Goal: Navigation & Orientation: Understand site structure

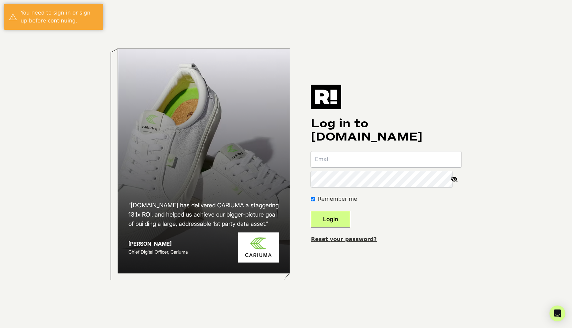
click at [335, 160] on input "email" at bounding box center [386, 160] width 151 height 16
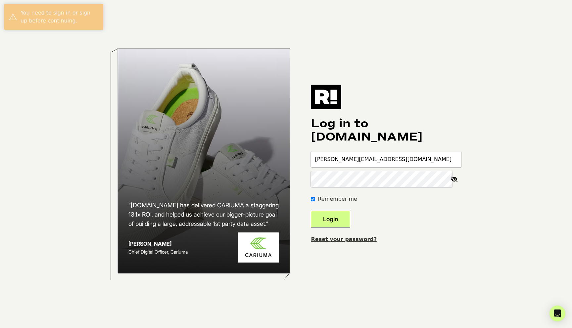
type input "[PERSON_NAME][EMAIL_ADDRESS][DOMAIN_NAME]"
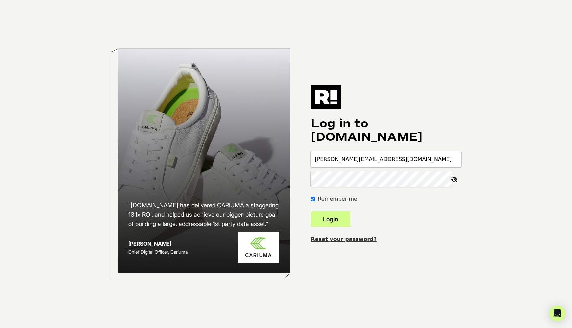
click at [332, 221] on button "Login" at bounding box center [330, 219] width 39 height 17
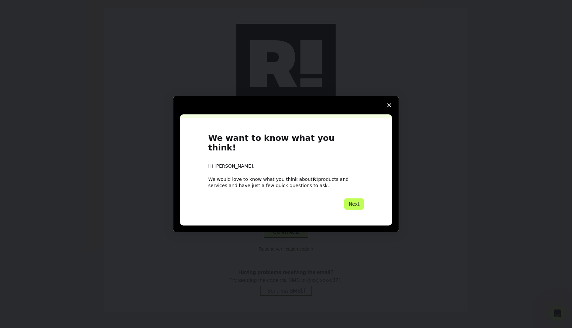
click at [353, 202] on button "Next" at bounding box center [354, 204] width 20 height 11
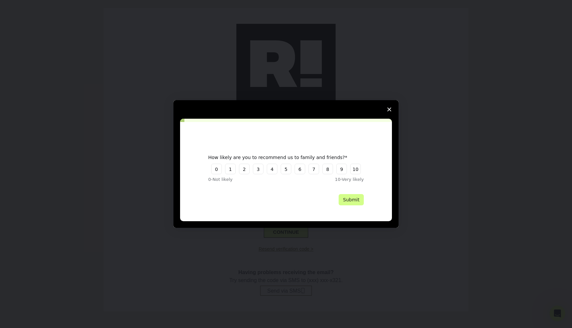
click at [388, 111] on polygon "Close survey" at bounding box center [389, 110] width 4 height 4
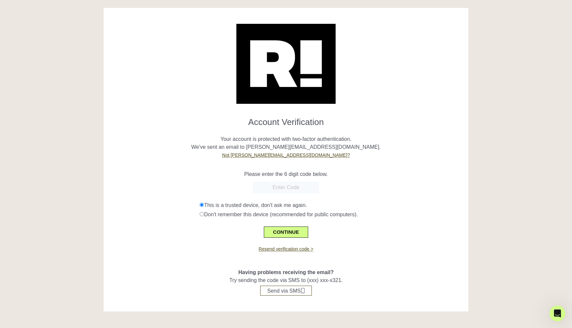
click at [280, 187] on input "text" at bounding box center [286, 188] width 66 height 12
paste input "956833"
type input "956833"
click at [285, 233] on button "CONTINUE" at bounding box center [286, 232] width 44 height 11
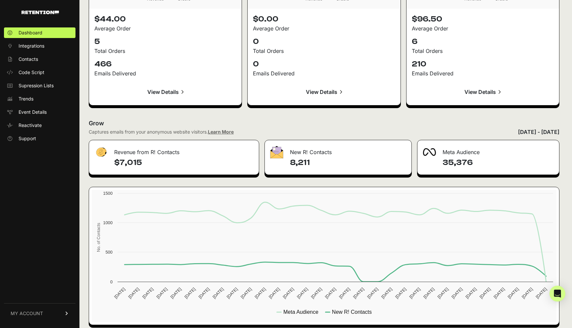
scroll to position [750, 0]
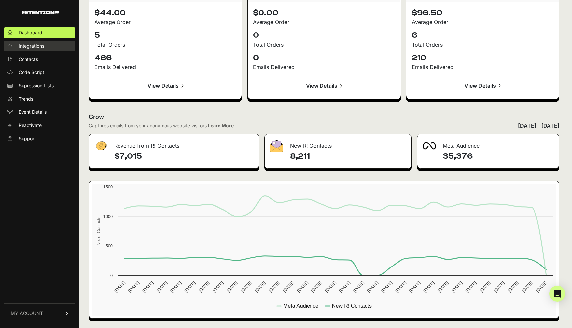
click at [32, 44] on span "Integrations" at bounding box center [32, 46] width 26 height 7
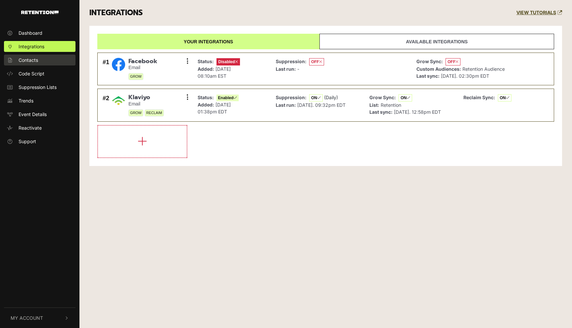
click at [33, 60] on span "Contacts" at bounding box center [29, 60] width 20 height 7
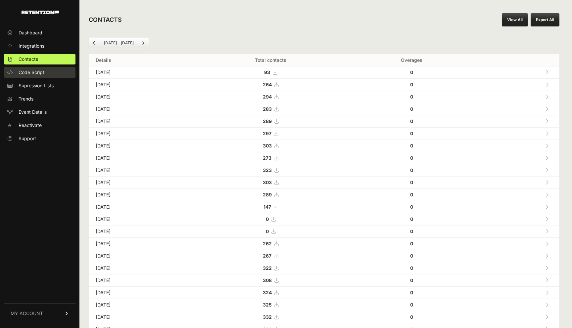
click at [34, 73] on span "Code Script" at bounding box center [32, 72] width 26 height 7
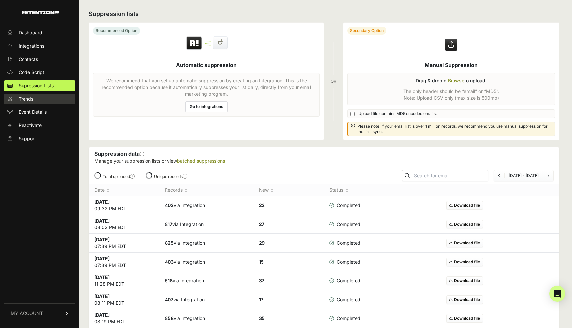
click at [34, 100] on link "Trends" at bounding box center [39, 99] width 71 height 11
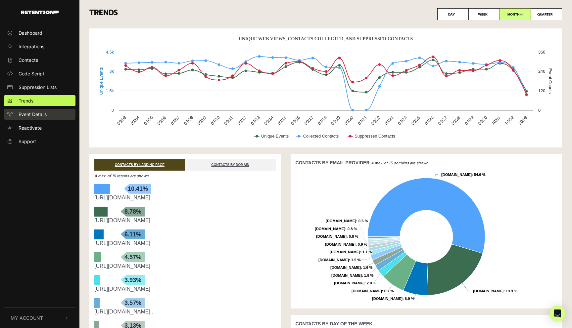
click at [31, 118] on link "Event Details" at bounding box center [39, 114] width 71 height 11
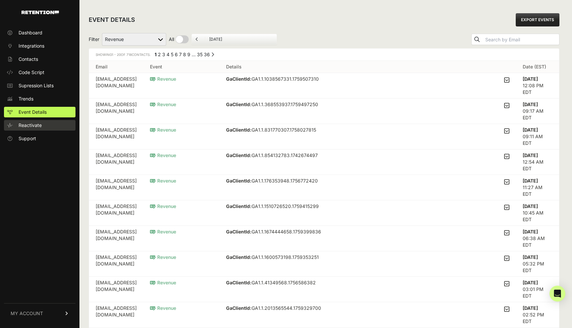
click at [34, 126] on span "Reactivate" at bounding box center [30, 125] width 23 height 7
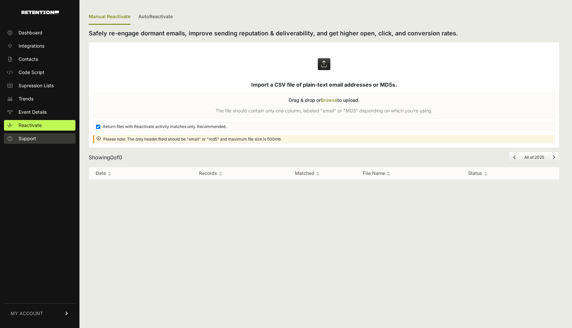
click at [34, 141] on span "Support" at bounding box center [28, 138] width 18 height 7
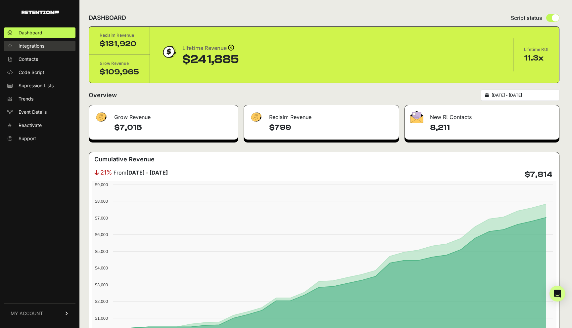
click at [46, 44] on link "Integrations" at bounding box center [39, 46] width 71 height 11
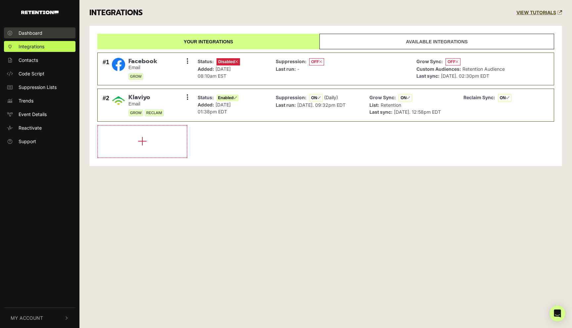
click at [39, 33] on span "Dashboard" at bounding box center [31, 32] width 24 height 7
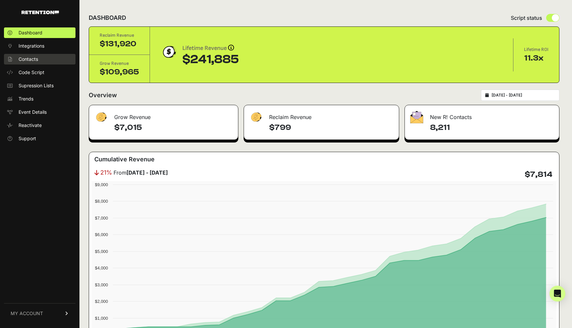
click at [31, 58] on span "Contacts" at bounding box center [29, 59] width 20 height 7
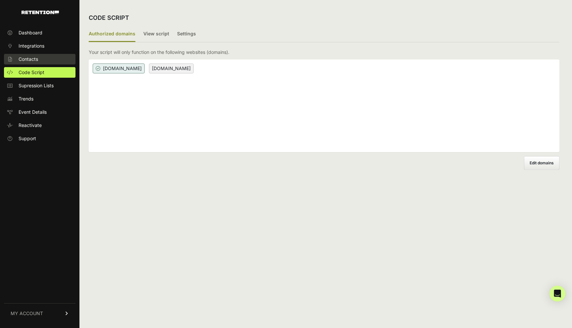
click at [32, 63] on link "Contacts" at bounding box center [39, 59] width 71 height 11
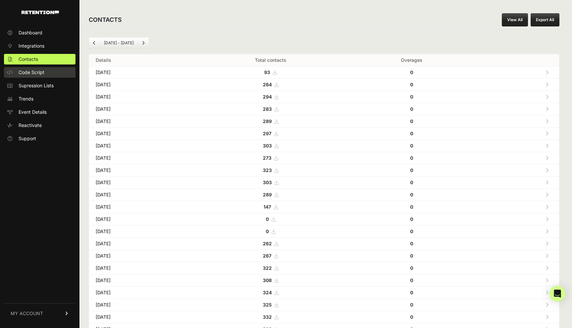
click at [33, 74] on span "Code Script" at bounding box center [32, 72] width 26 height 7
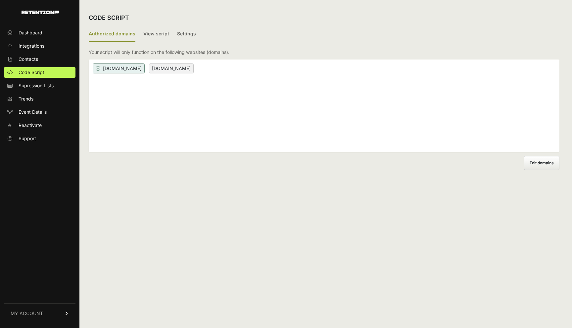
click at [33, 89] on link "Supression Lists" at bounding box center [39, 85] width 71 height 11
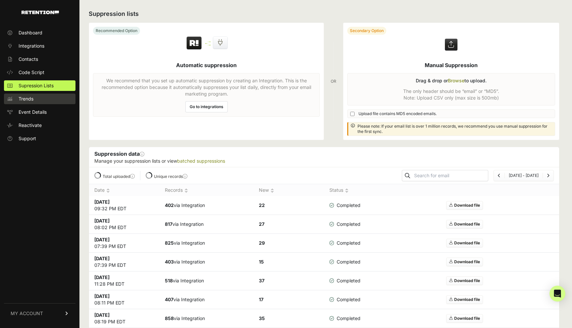
click at [33, 95] on link "Trends" at bounding box center [39, 99] width 71 height 11
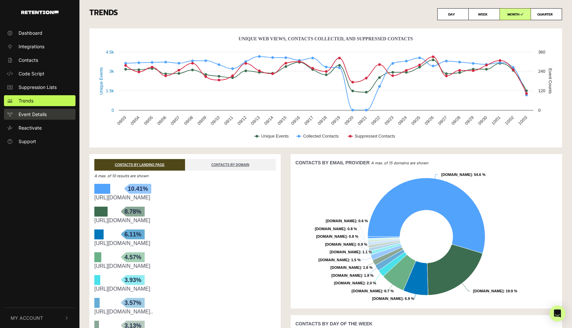
click at [32, 115] on span "Event Details" at bounding box center [33, 114] width 28 height 7
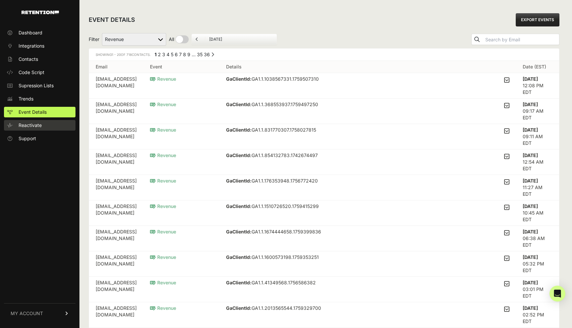
click at [31, 126] on span "Reactivate" at bounding box center [30, 125] width 23 height 7
